Goal: Task Accomplishment & Management: Complete application form

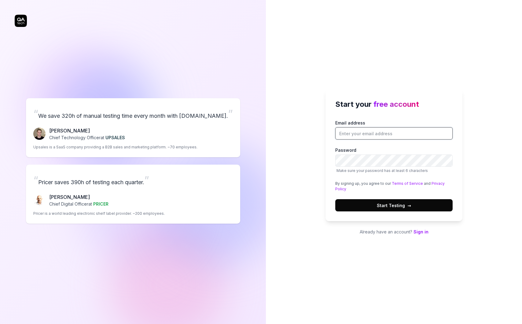
click at [422, 133] on input "Email address" at bounding box center [393, 133] width 117 height 12
type input "[PERSON_NAME]"cur"
type input "[PERSON_NAME][EMAIL_ADDRESS][DOMAIN_NAME]"
click at [418, 232] on link "Sign in" at bounding box center [421, 231] width 15 height 5
